Goal: Find specific page/section: Find specific page/section

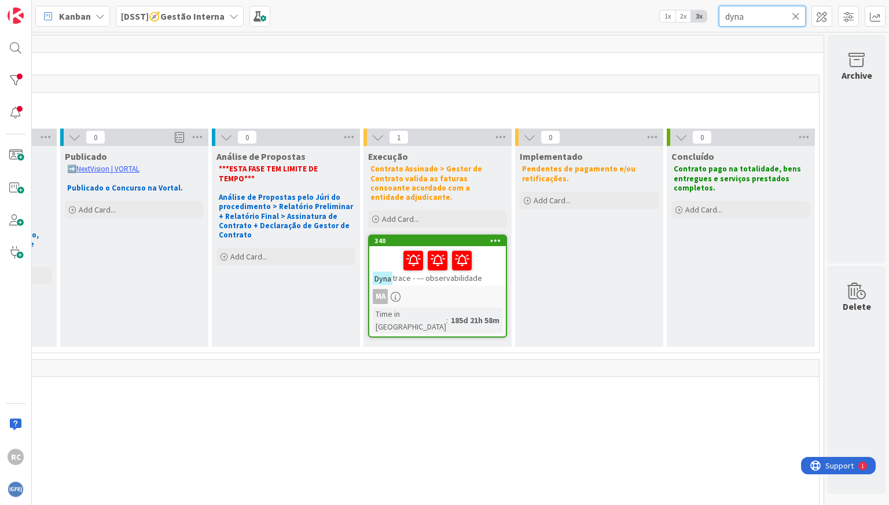
click at [744, 21] on input "dyna" at bounding box center [762, 16] width 87 height 21
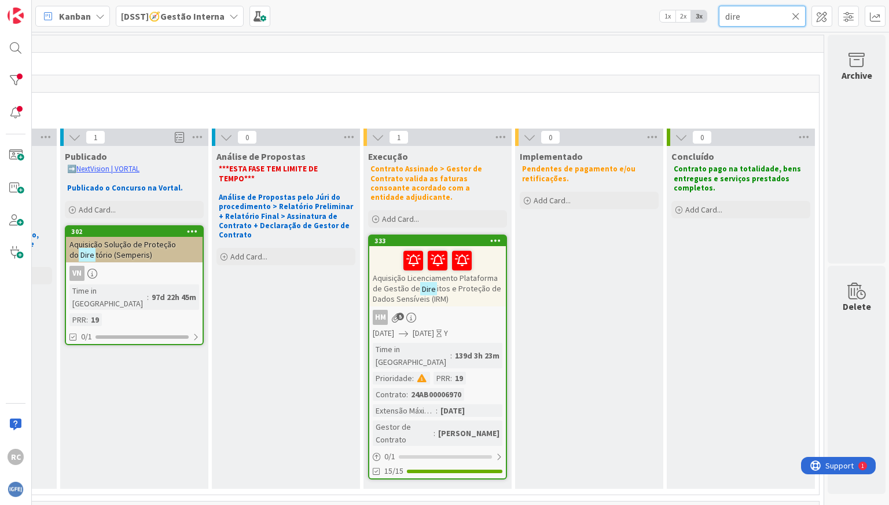
type input "dire"
click at [100, 261] on div "Aquisição Solução de Proteção do Dire tório (Semperis)" at bounding box center [134, 249] width 137 height 25
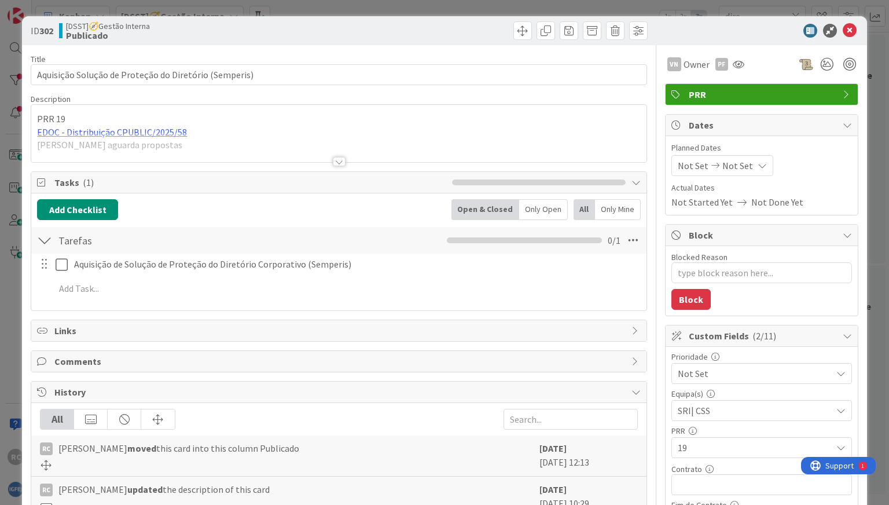
type textarea "x"
click at [335, 158] on div at bounding box center [339, 161] width 13 height 9
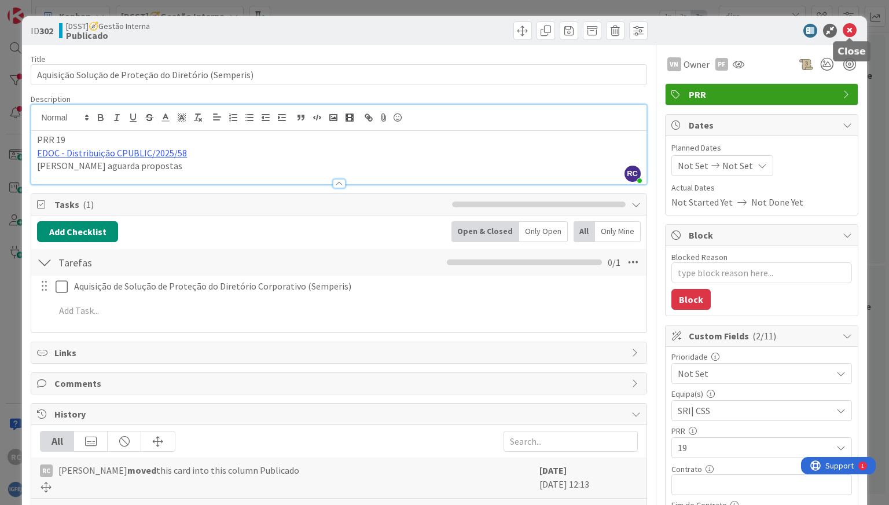
click at [846, 25] on icon at bounding box center [850, 31] width 14 height 14
